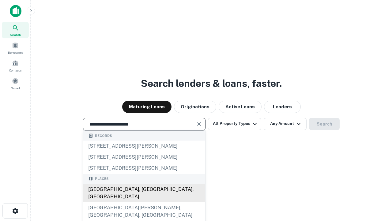
click at [144, 202] on div "[GEOGRAPHIC_DATA], [GEOGRAPHIC_DATA], [GEOGRAPHIC_DATA]" at bounding box center [144, 193] width 122 height 18
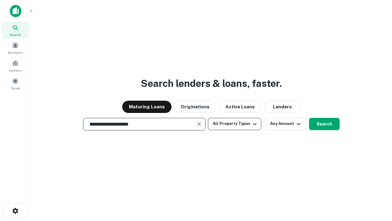
type input "**********"
click at [235, 124] on button "All Property Types" at bounding box center [234, 124] width 53 height 12
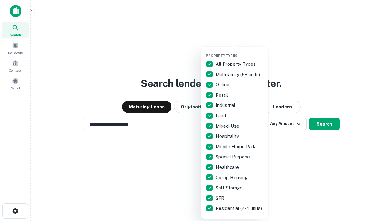
click at [240, 51] on button "button" at bounding box center [239, 51] width 67 height 0
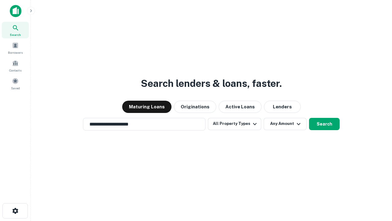
scroll to position [10, 0]
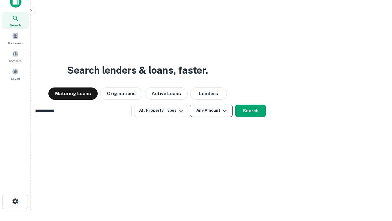
click at [190, 105] on button "Any Amount" at bounding box center [211, 111] width 43 height 12
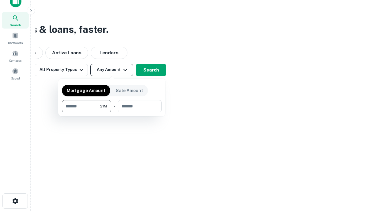
type input "*******"
click at [112, 112] on button "button" at bounding box center [112, 112] width 100 height 0
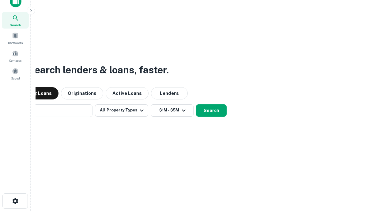
scroll to position [10, 0]
click at [196, 105] on button "Search" at bounding box center [211, 111] width 31 height 12
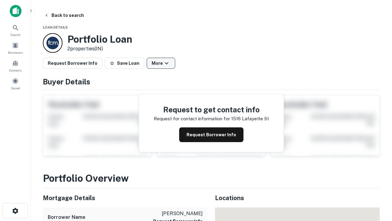
click at [161, 63] on button "More" at bounding box center [161, 63] width 29 height 11
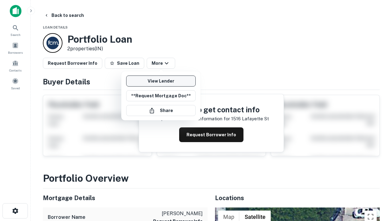
click at [161, 81] on link "View Lender" at bounding box center [161, 80] width 70 height 11
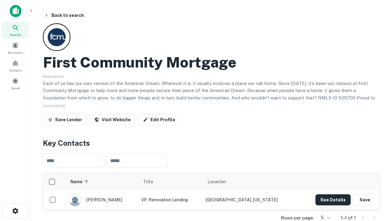
click at [333, 199] on button "See Details" at bounding box center [333, 199] width 35 height 11
click at [15, 211] on icon "button" at bounding box center [15, 210] width 7 height 7
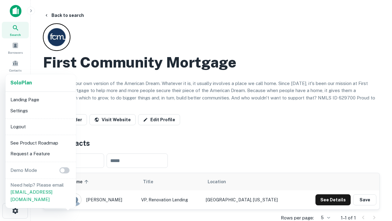
click at [40, 126] on li "Logout" at bounding box center [41, 126] width 66 height 11
